Goal: Find specific page/section: Find specific page/section

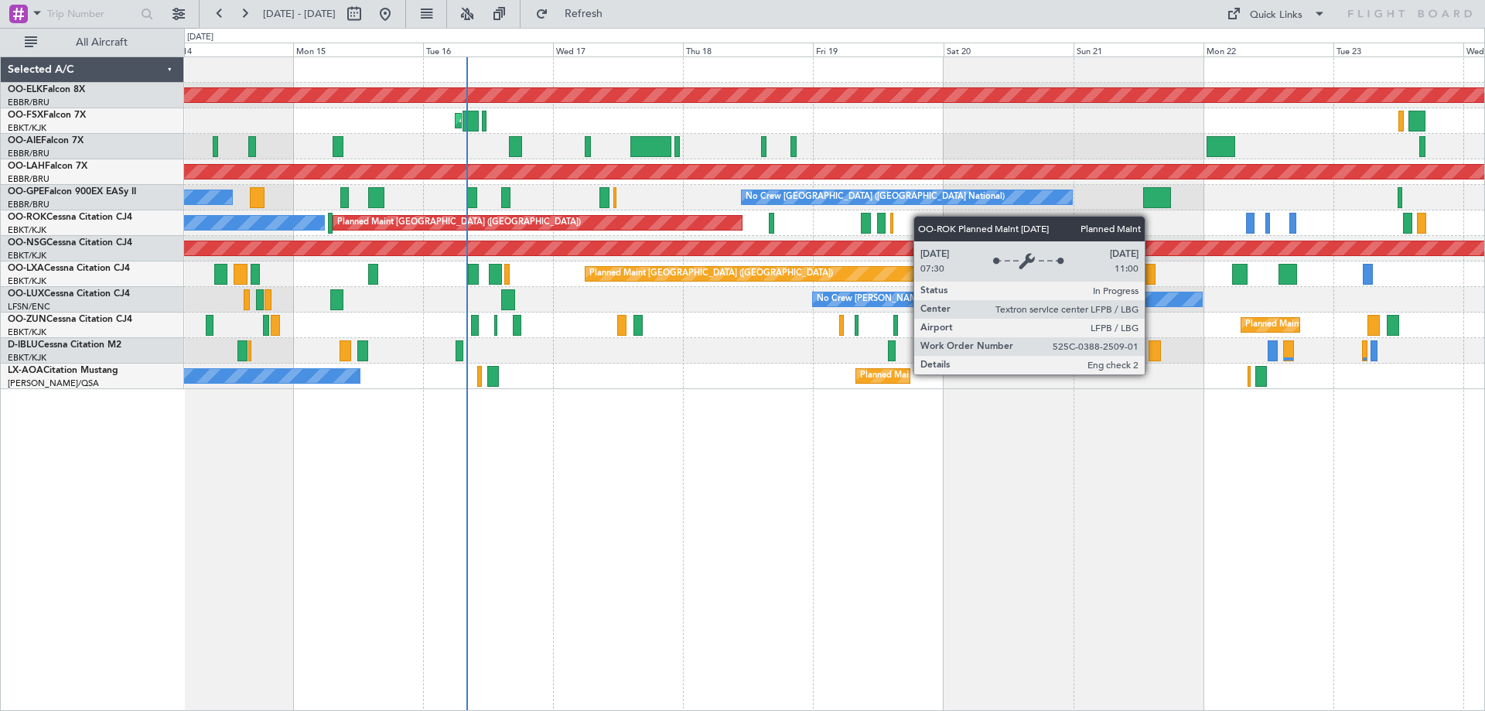
click at [611, 227] on div "A/C Unavailable Brussels (Brussels National) Planned Maint Paris (Le Bourget)" at bounding box center [834, 223] width 1300 height 26
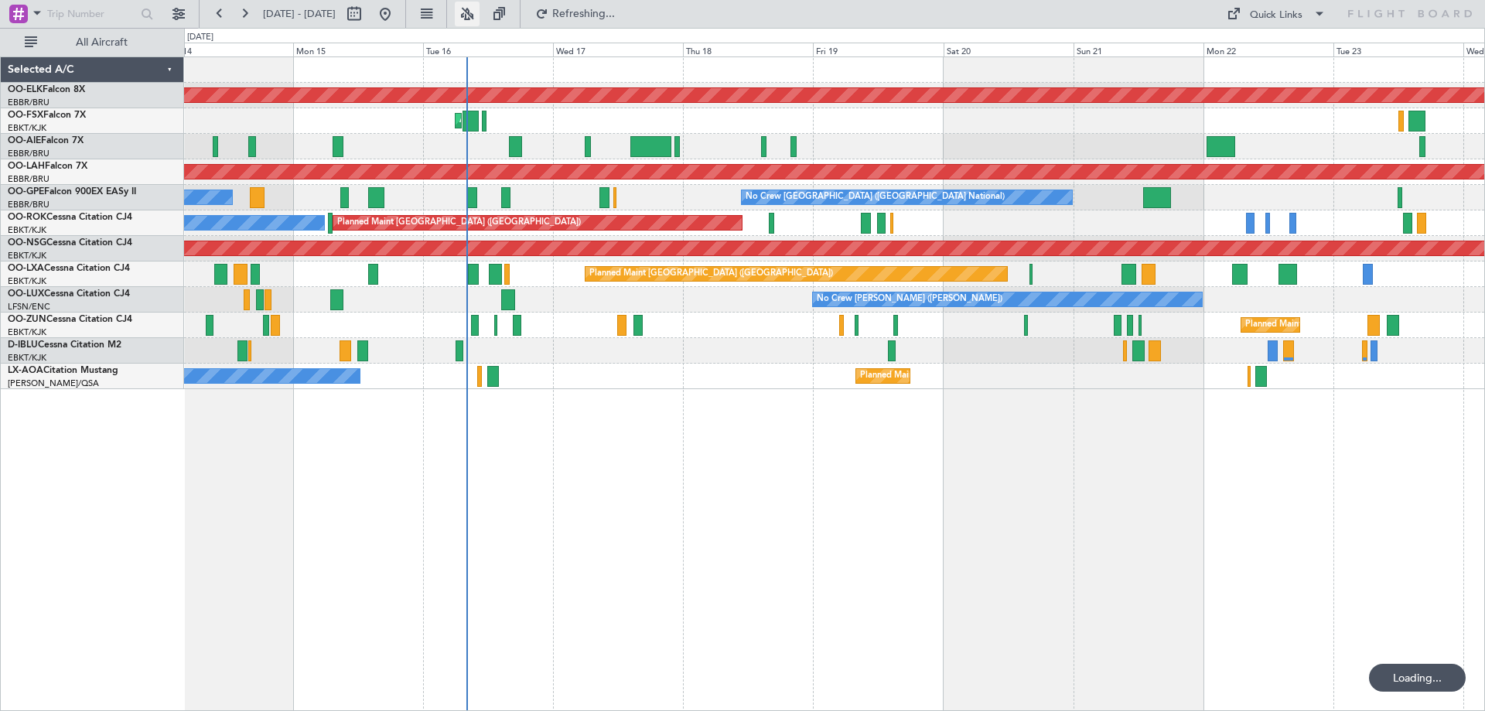
click at [480, 13] on button at bounding box center [467, 14] width 25 height 25
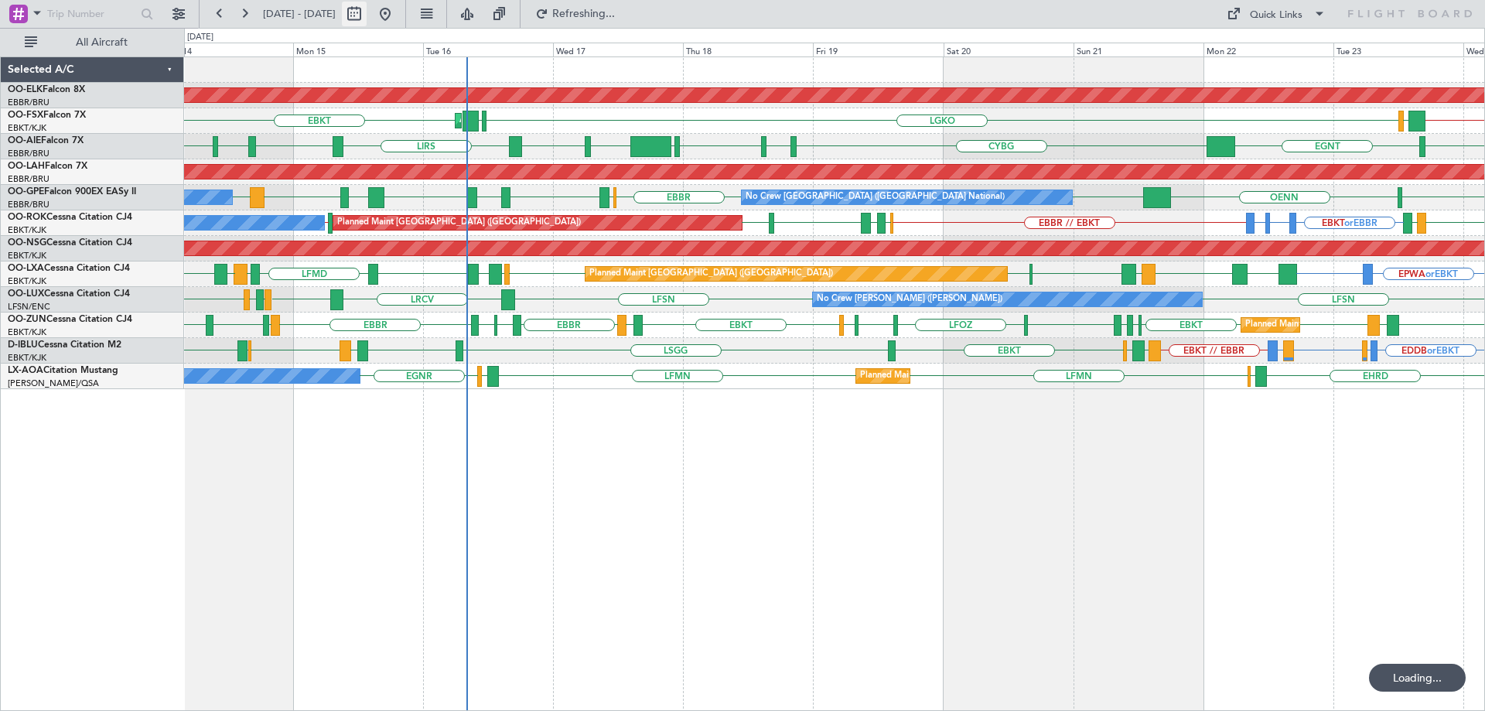
click at [367, 13] on button at bounding box center [354, 14] width 25 height 25
select select "9"
select select "2025"
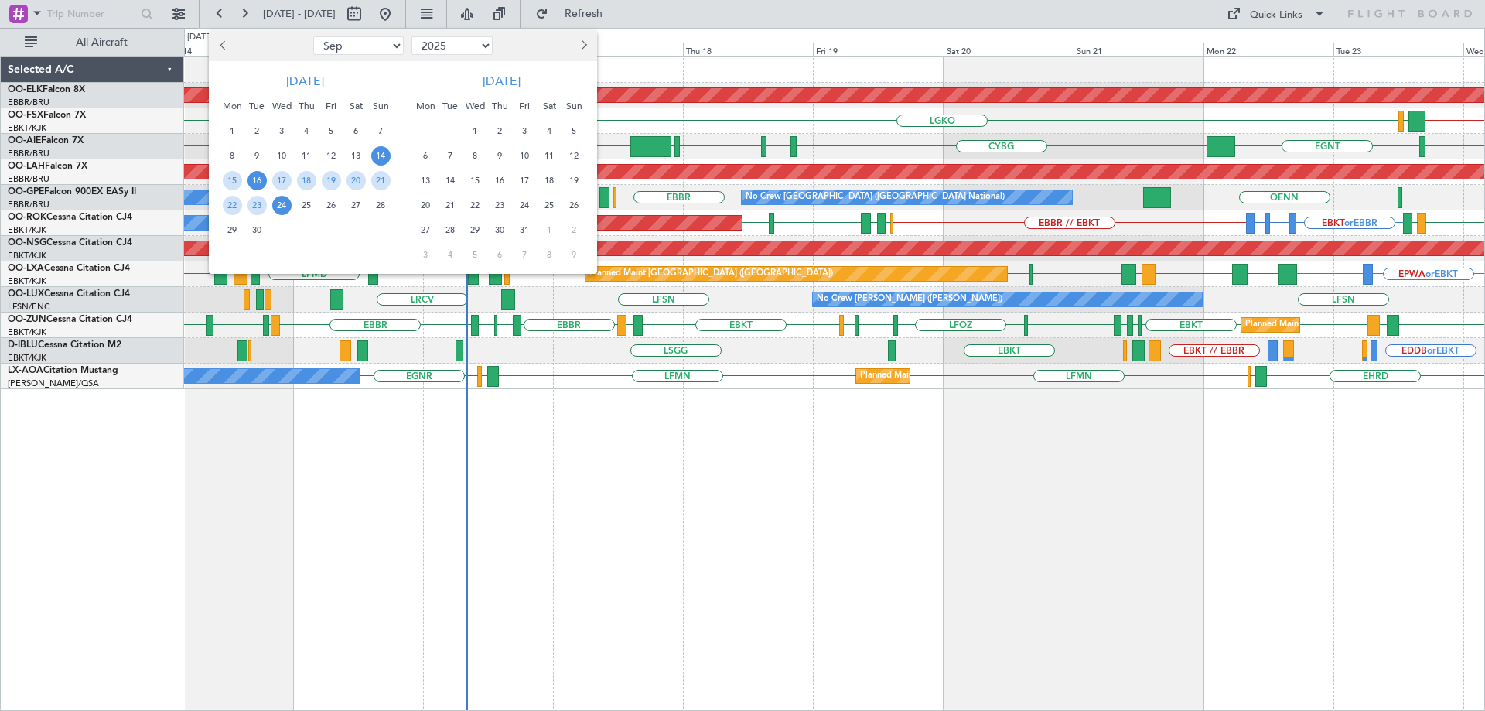
click at [257, 179] on span "16" at bounding box center [257, 180] width 19 height 19
click at [254, 210] on span "23" at bounding box center [257, 205] width 19 height 19
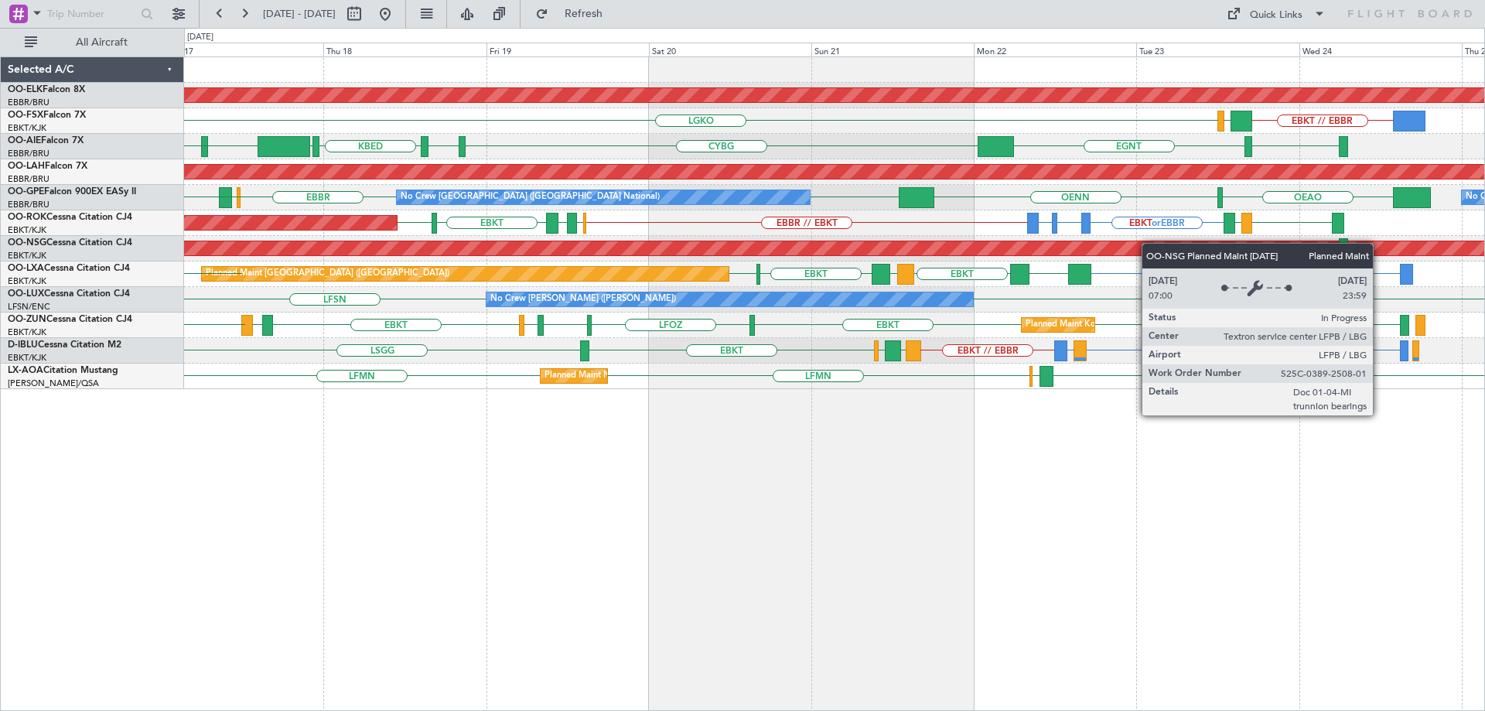
click at [1083, 255] on div "Planned Maint Kortrijk-Wevelgem EBKT // EBBR LGKO LGAV LGAV LGAV AOG Maint Kort…" at bounding box center [834, 223] width 1300 height 332
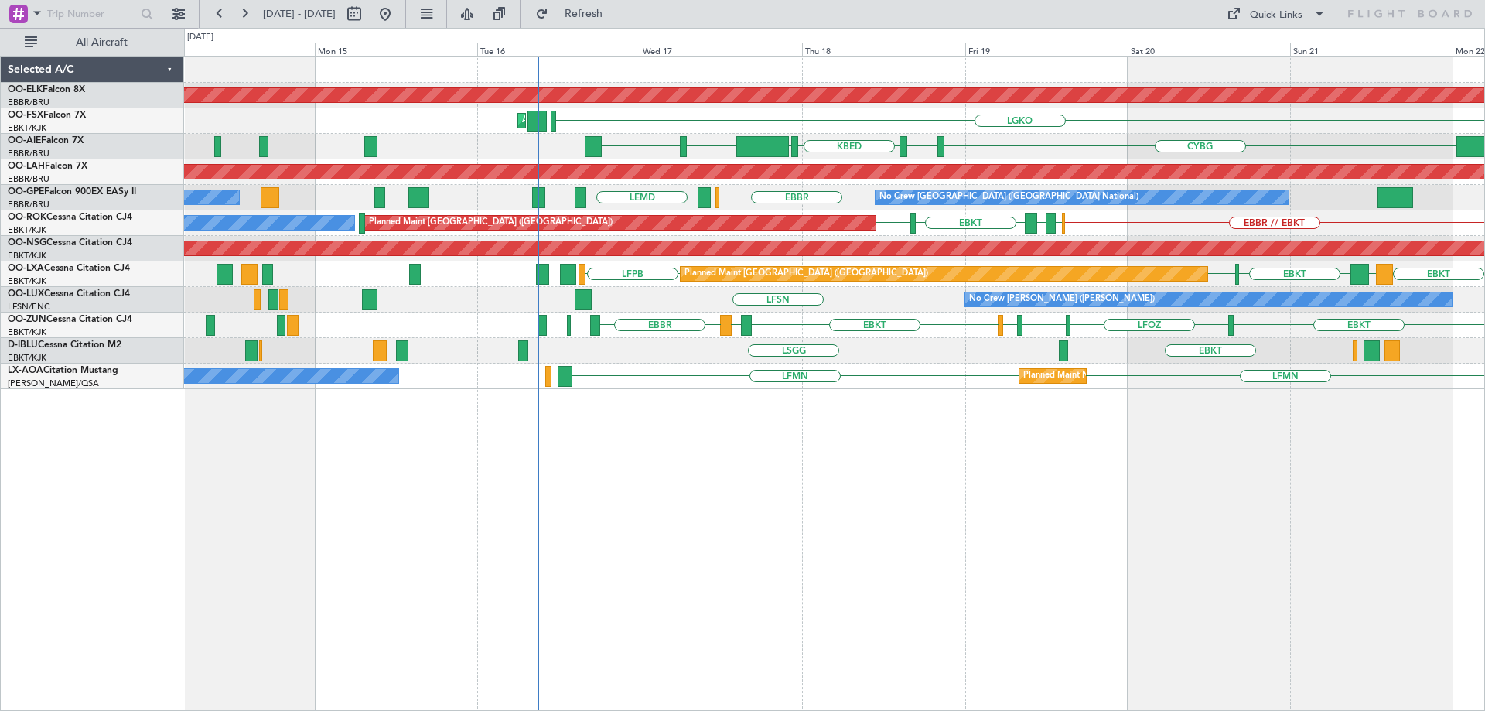
click at [892, 286] on div "Planned Maint Kortrijk-Wevelgem LGKO AOG Maint Kortrijk-Wevelgem LGAV EBKT // E…" at bounding box center [834, 223] width 1300 height 332
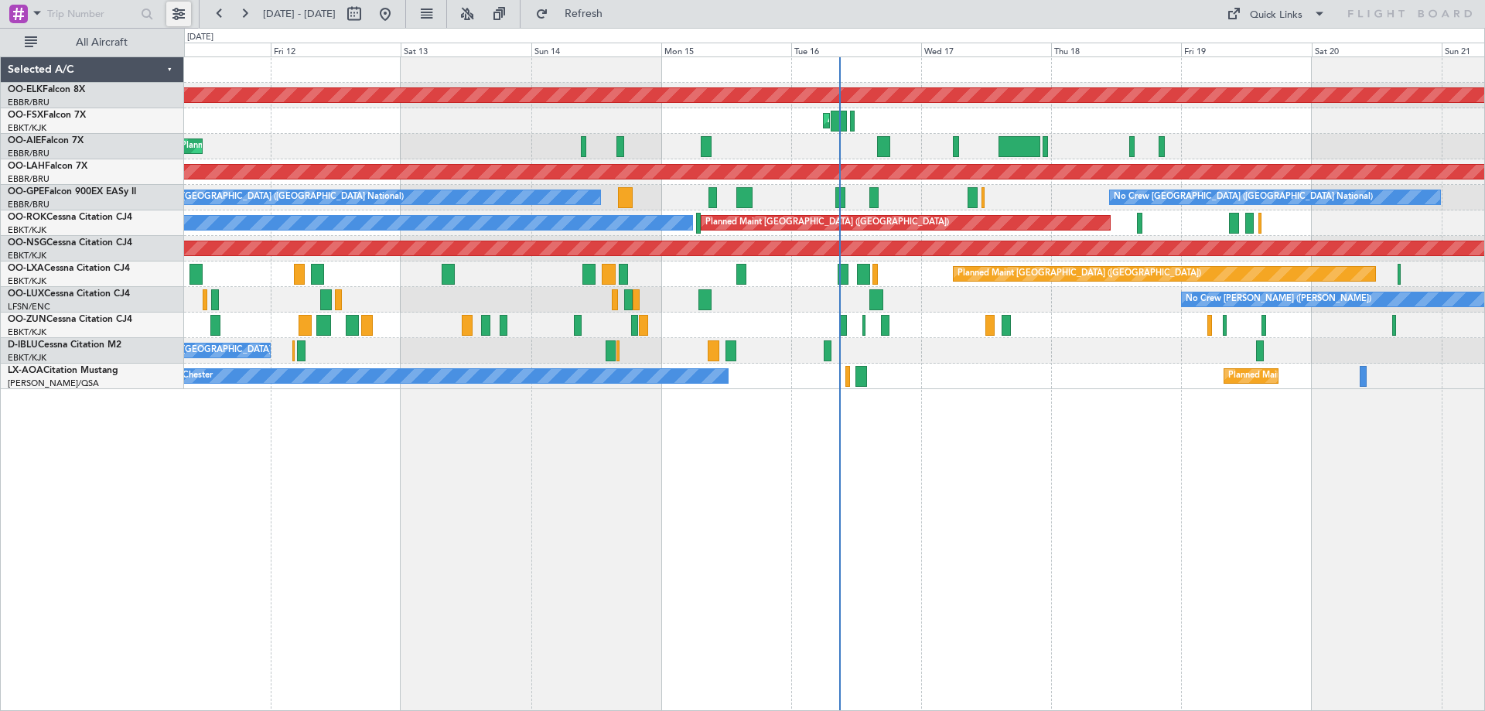
click at [174, 9] on button at bounding box center [178, 14] width 25 height 25
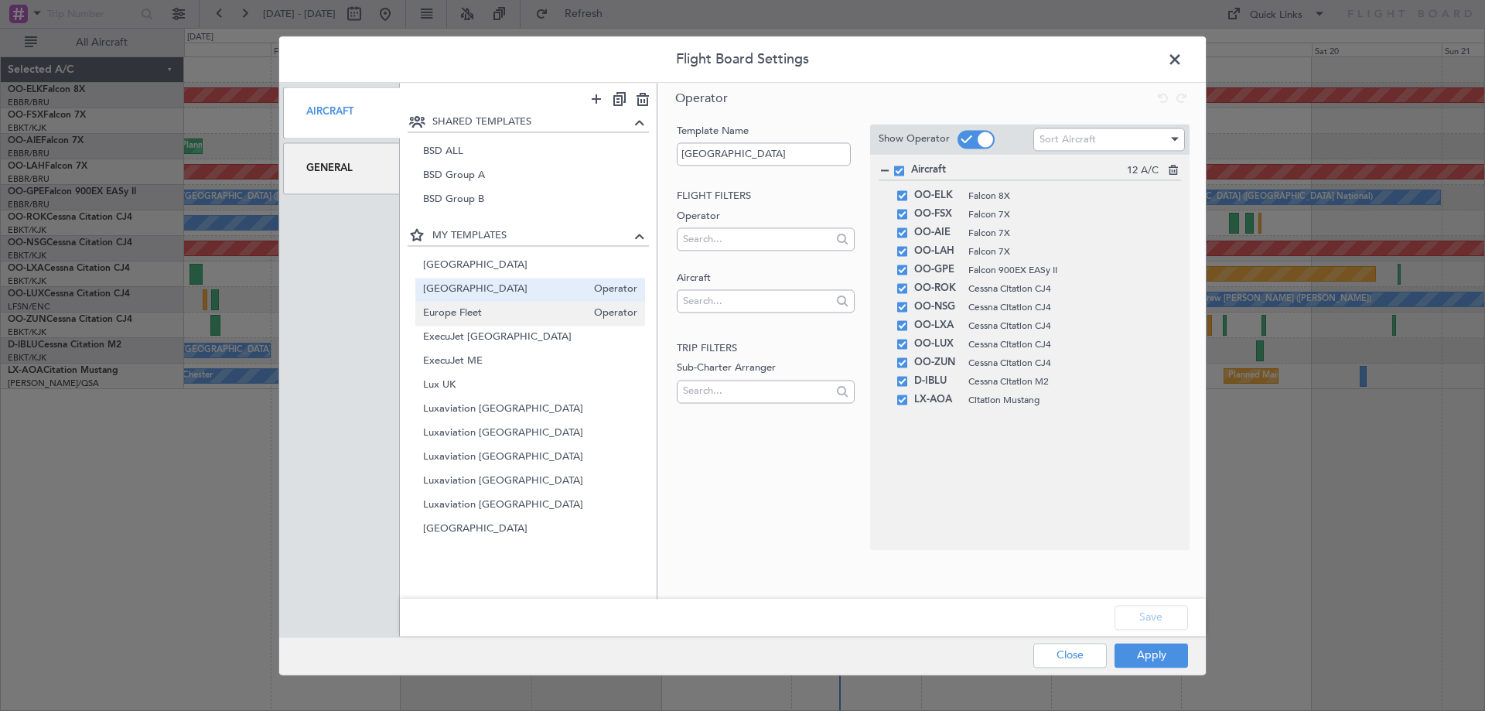
click at [537, 310] on span "Europe Fleet" at bounding box center [505, 314] width 164 height 16
type input "Europe Fleet"
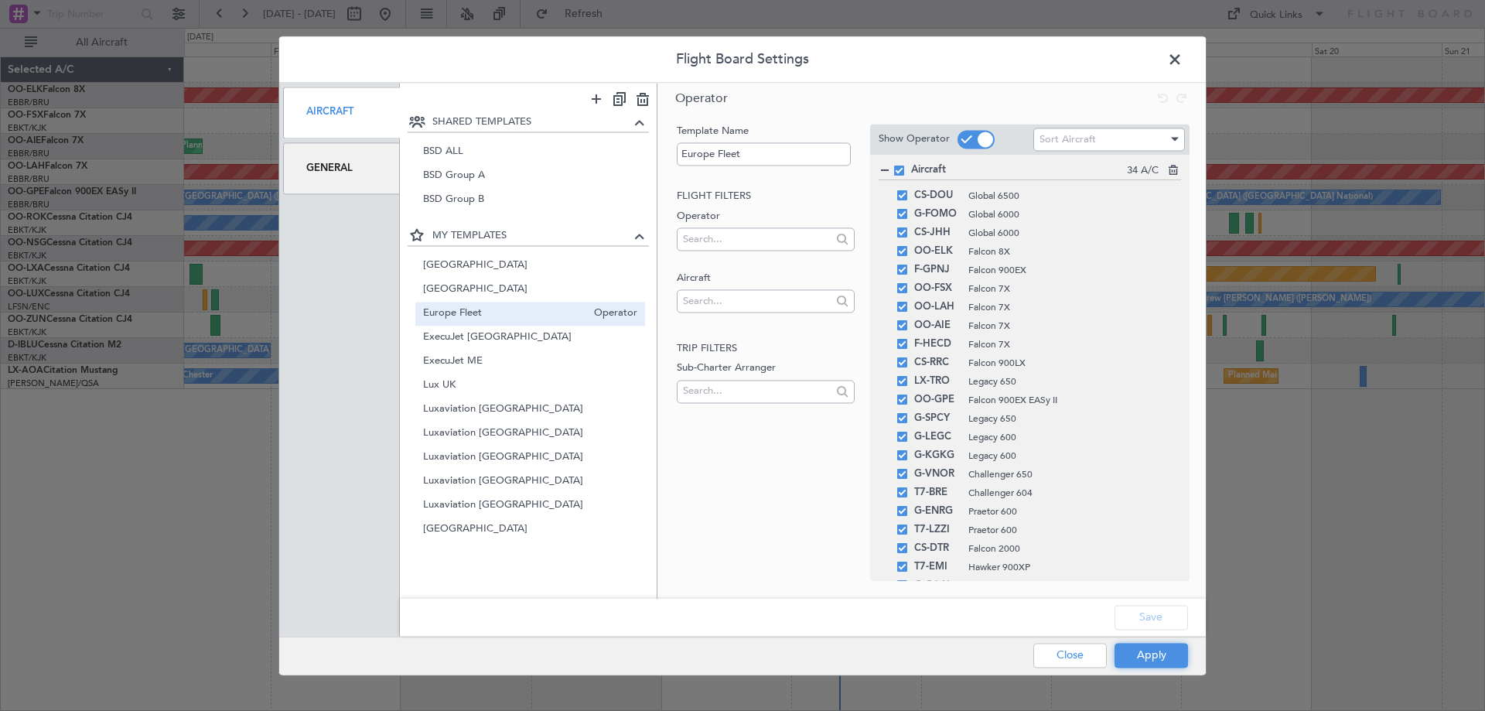
click at [1136, 647] on button "Apply" at bounding box center [1151, 655] width 73 height 25
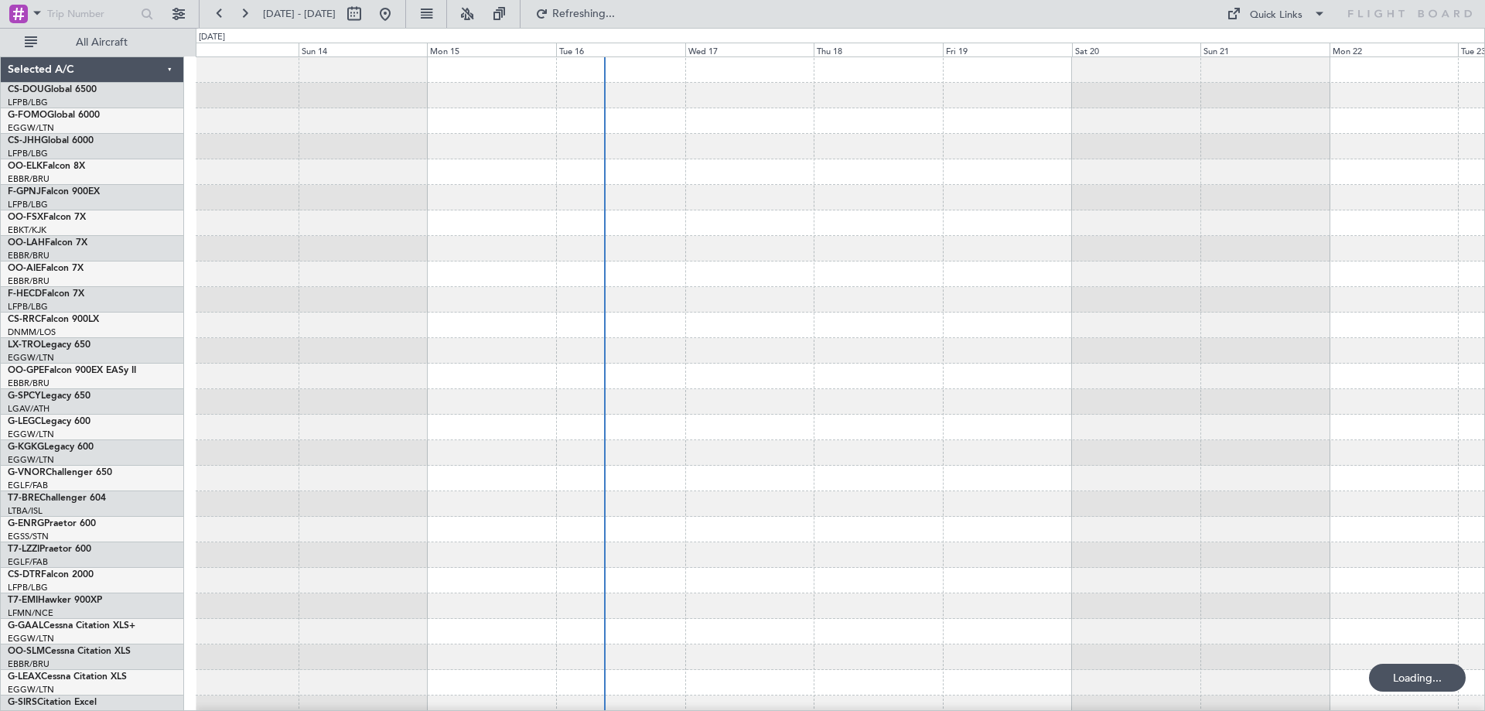
click at [713, 429] on div at bounding box center [840, 503] width 1289 height 893
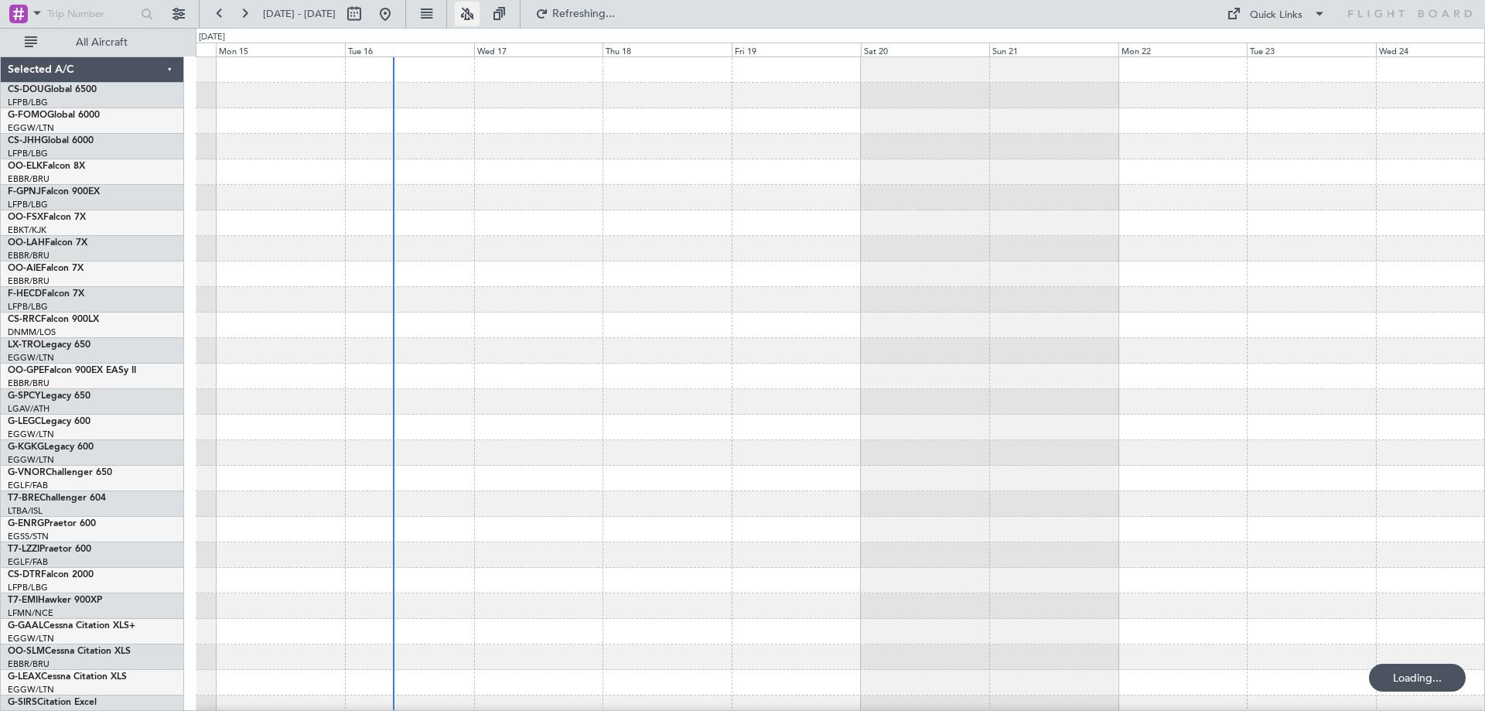
click at [480, 10] on button at bounding box center [467, 14] width 25 height 25
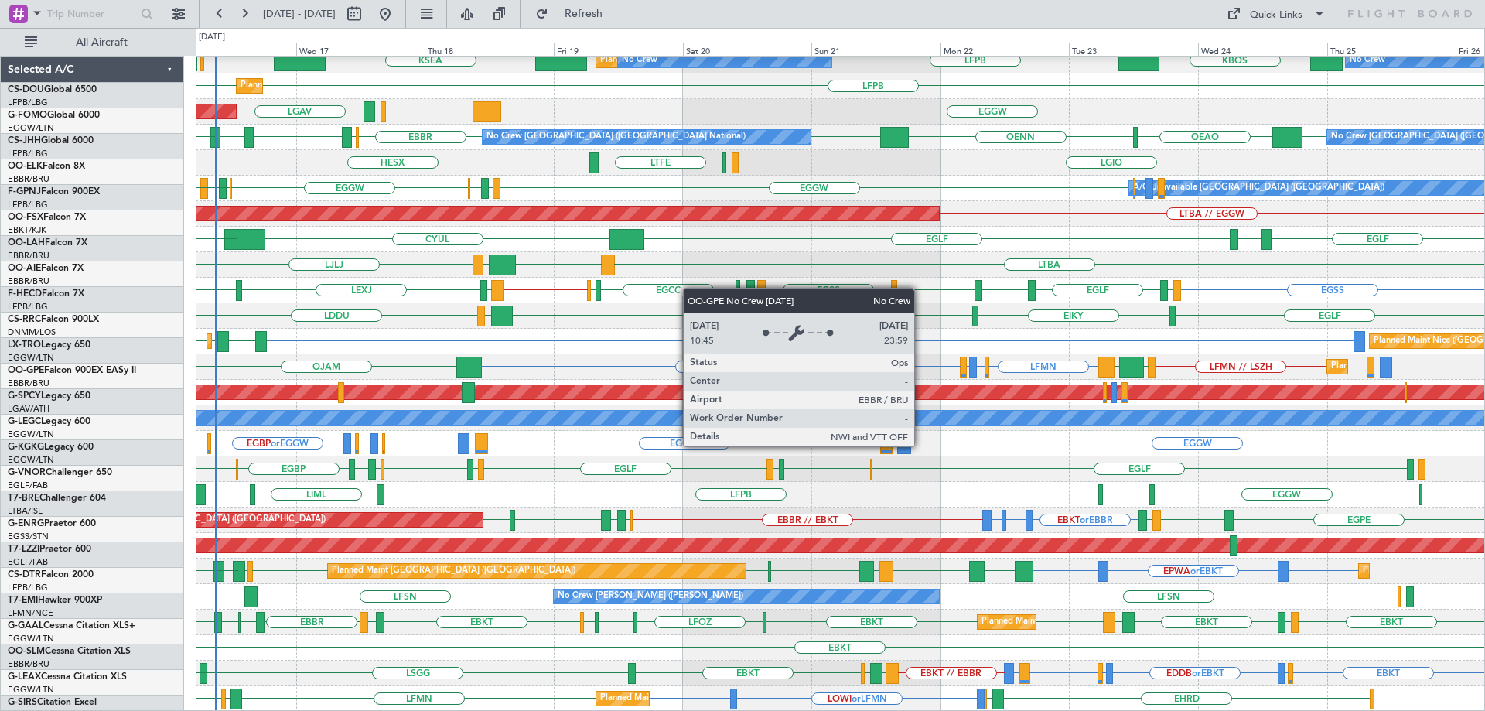
click at [667, 264] on div "LSZH [GEOGRAPHIC_DATA] [GEOGRAPHIC_DATA] KBED KTEB [GEOGRAPHIC_DATA] [GEOGRAPHI…" at bounding box center [840, 264] width 1289 height 893
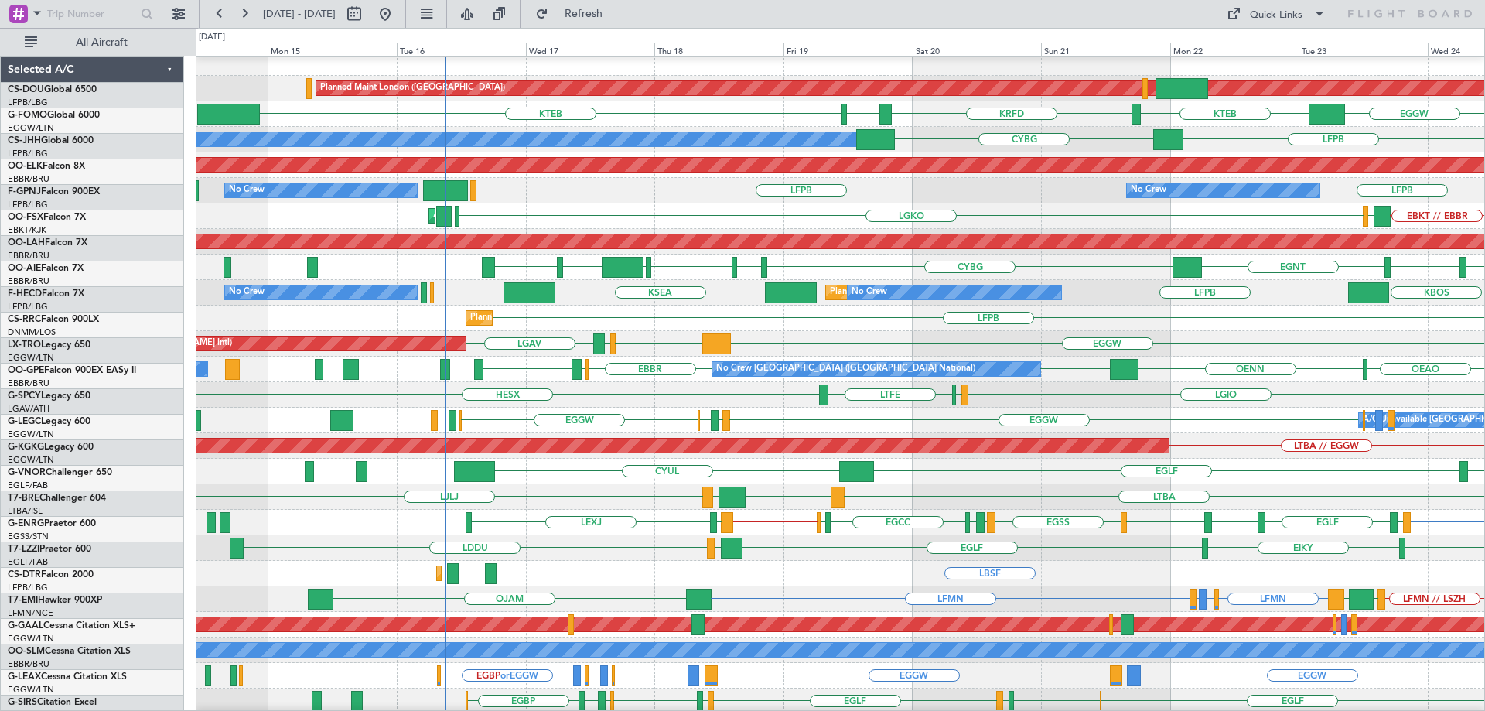
click at [910, 570] on div "Planned Maint London ([GEOGRAPHIC_DATA]) Planned Maint [GEOGRAPHIC_DATA] ([GEOG…" at bounding box center [840, 496] width 1289 height 893
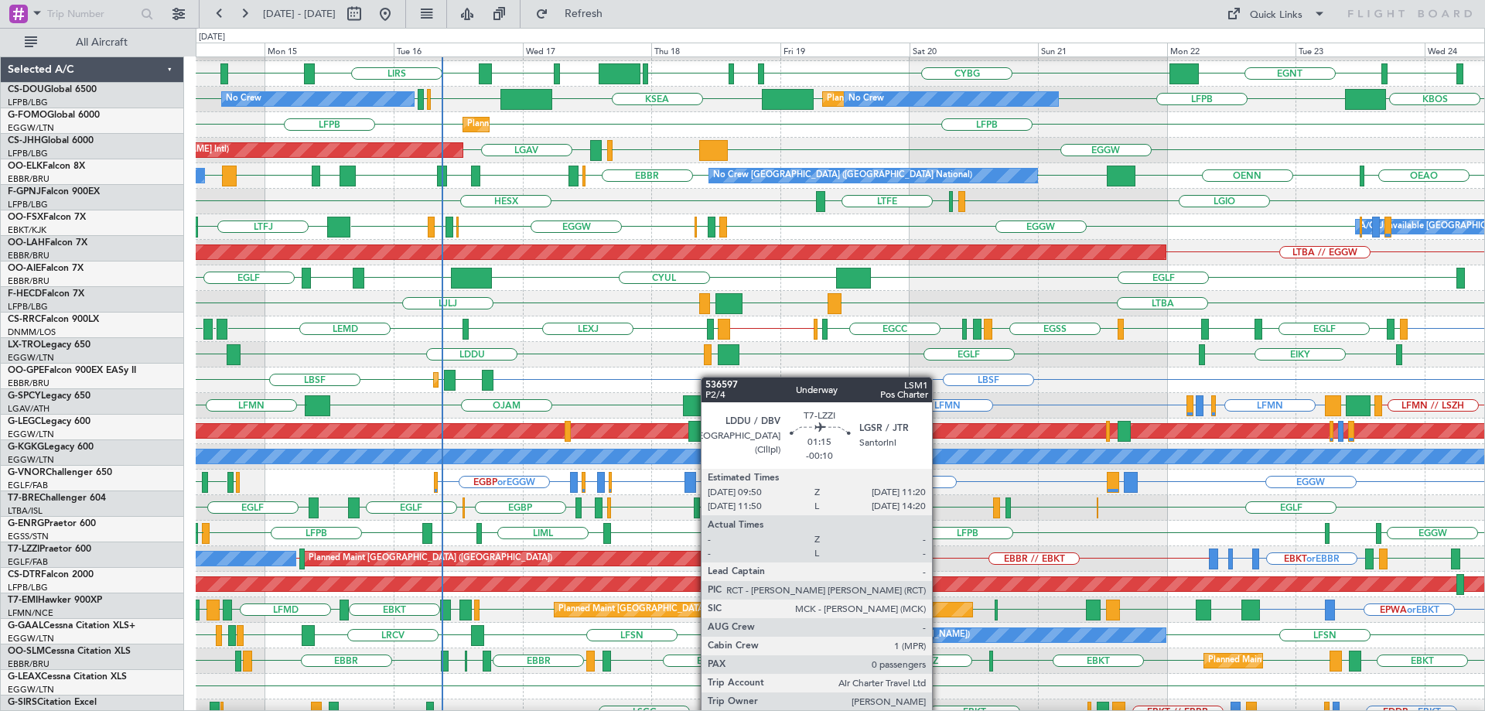
scroll to position [200, 0]
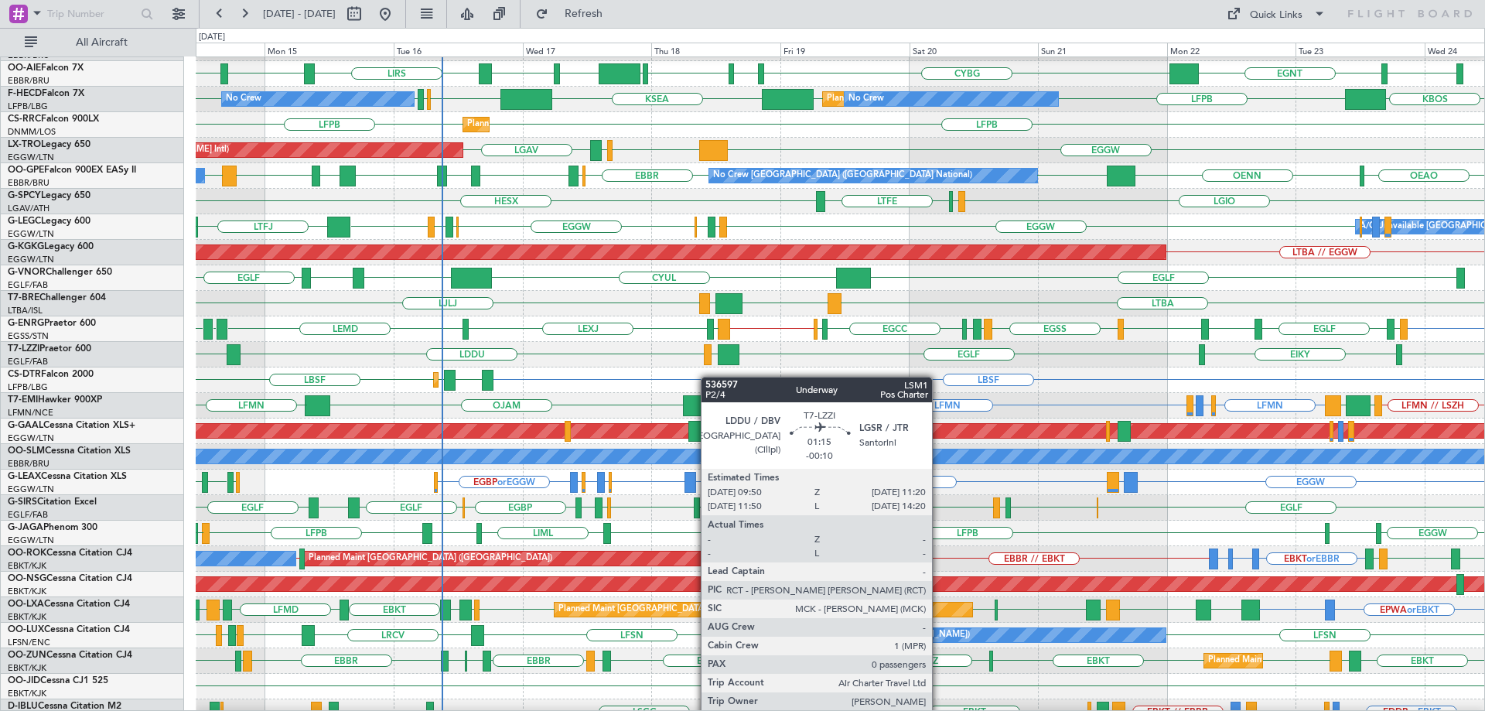
click at [709, 359] on div "EGLF [GEOGRAPHIC_DATA] LDDU [GEOGRAPHIC_DATA] [GEOGRAPHIC_DATA] LGSR LDDU" at bounding box center [840, 355] width 1289 height 26
